Goal: Communication & Community: Answer question/provide support

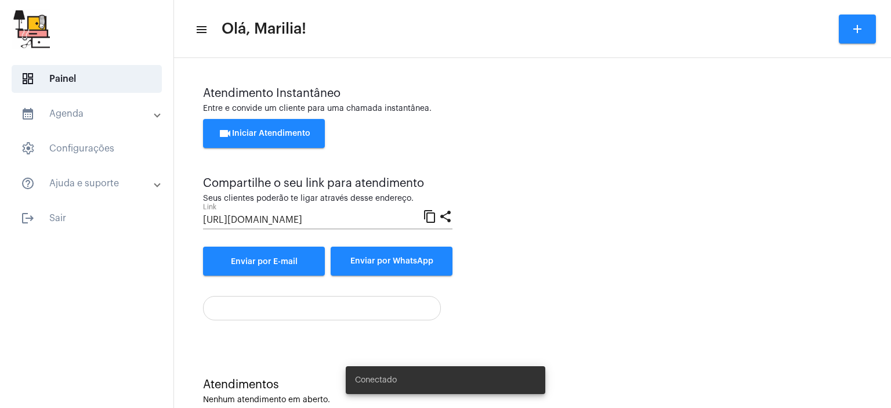
scroll to position [26, 0]
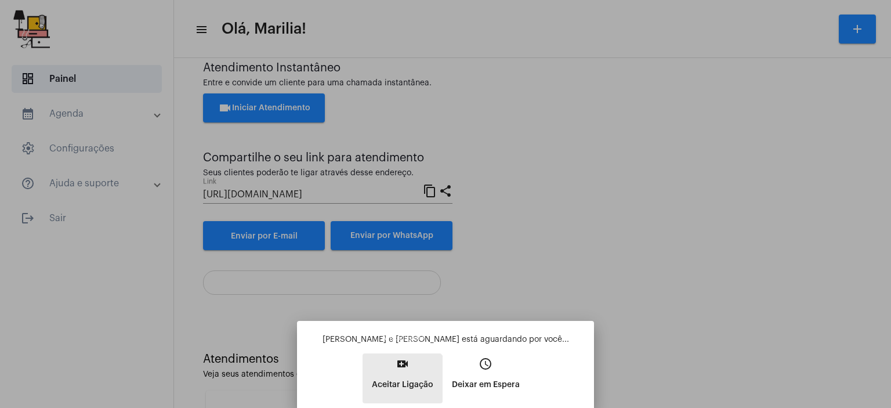
click at [390, 400] on button "video_call Aceitar Ligação" at bounding box center [403, 378] width 80 height 50
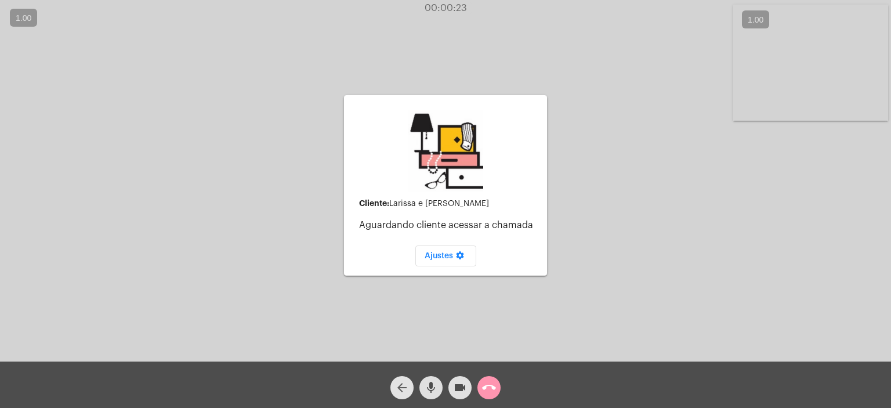
click at [402, 389] on mat-icon "arrow_back" at bounding box center [402, 388] width 14 height 14
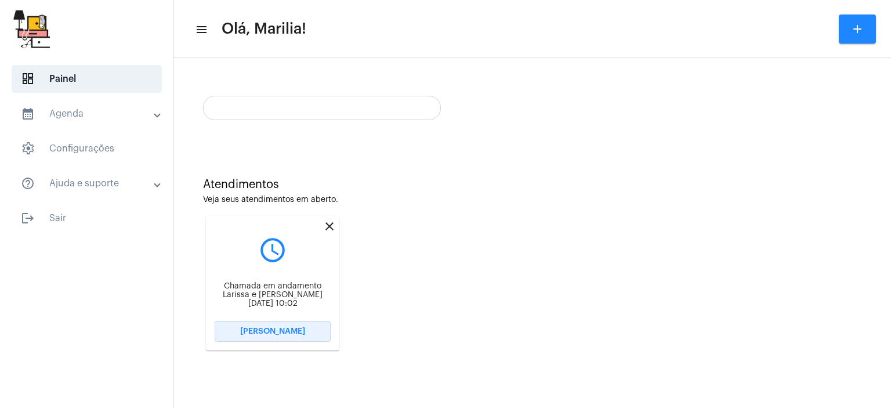
click at [274, 329] on span "[PERSON_NAME]" at bounding box center [272, 331] width 65 height 8
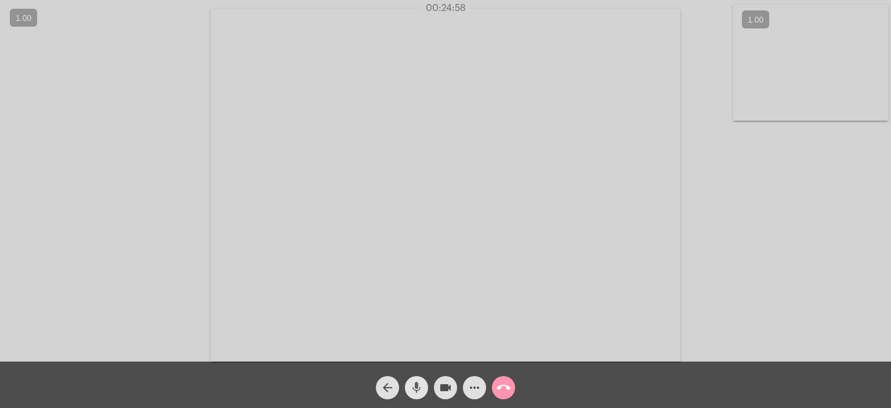
click at [420, 382] on mat-icon "mic" at bounding box center [417, 388] width 14 height 14
click at [420, 382] on mat-icon "mic_off" at bounding box center [417, 388] width 14 height 14
